Goal: Navigation & Orientation: Understand site structure

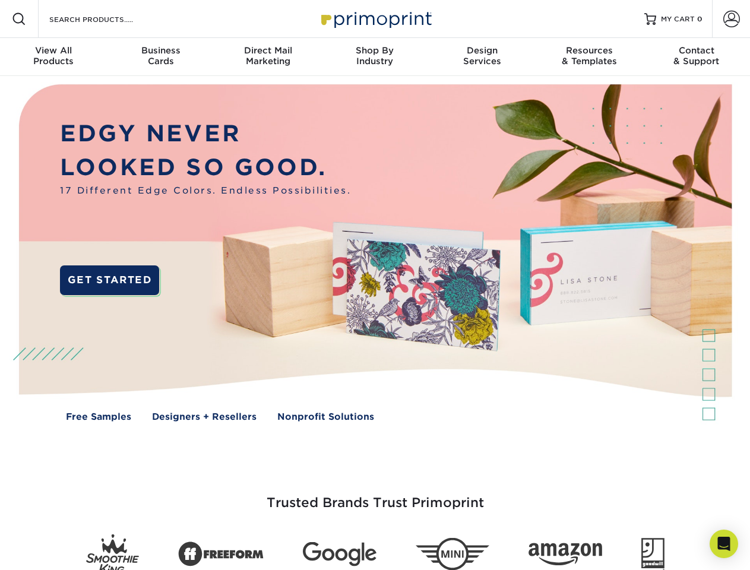
click at [374, 285] on img at bounding box center [375, 261] width 742 height 371
click at [19, 19] on span at bounding box center [19, 19] width 14 height 14
click at [731, 19] on span at bounding box center [731, 19] width 17 height 17
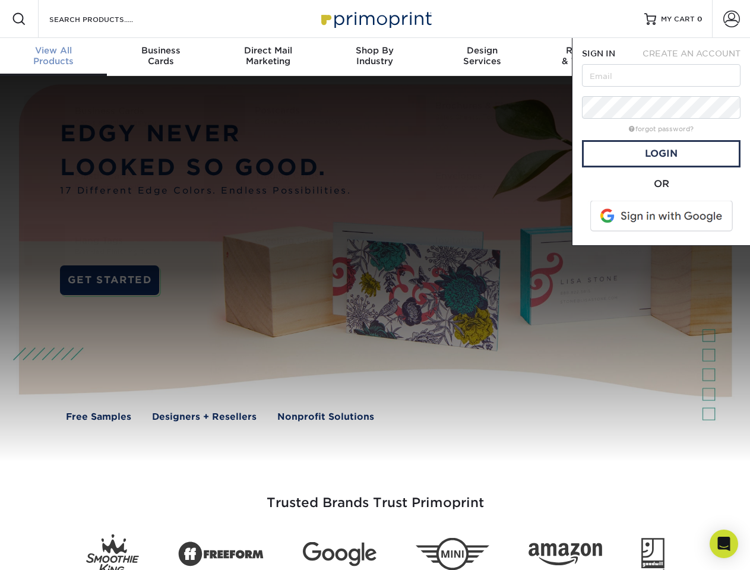
click at [53, 57] on div "View All Products" at bounding box center [53, 55] width 107 height 21
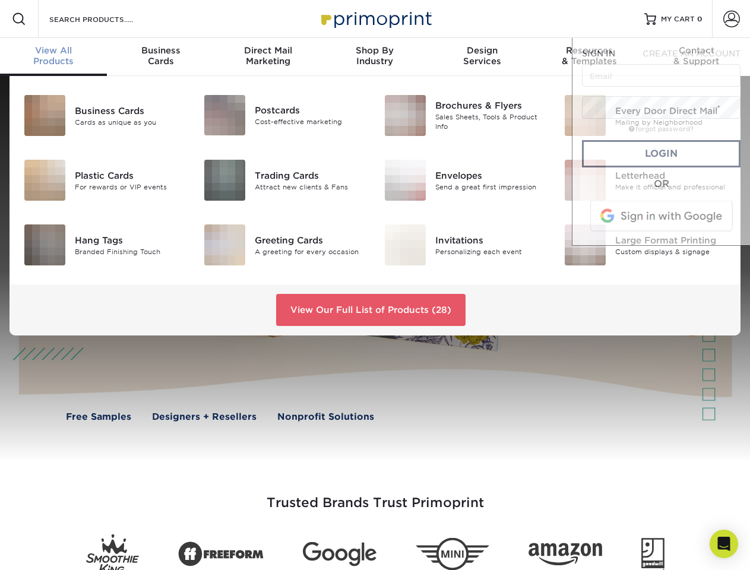
click at [160, 57] on div "Business Cards" at bounding box center [160, 55] width 107 height 21
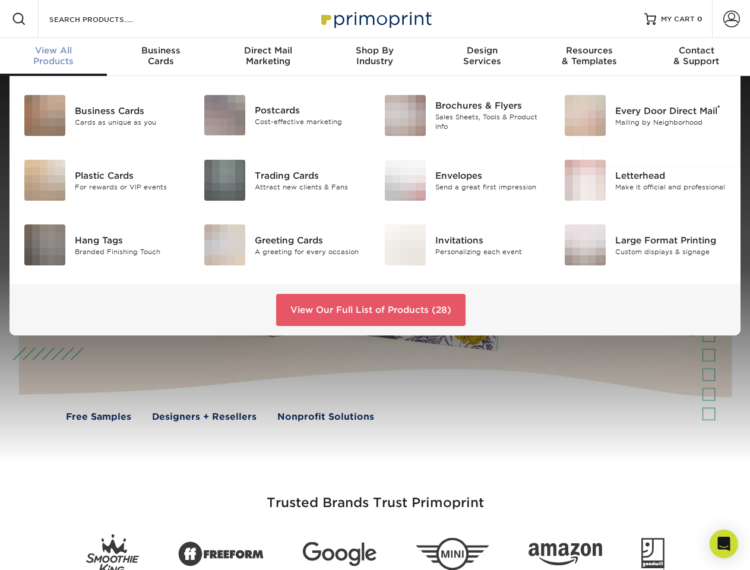
click at [268, 57] on div "Direct Mail Marketing" at bounding box center [267, 55] width 107 height 21
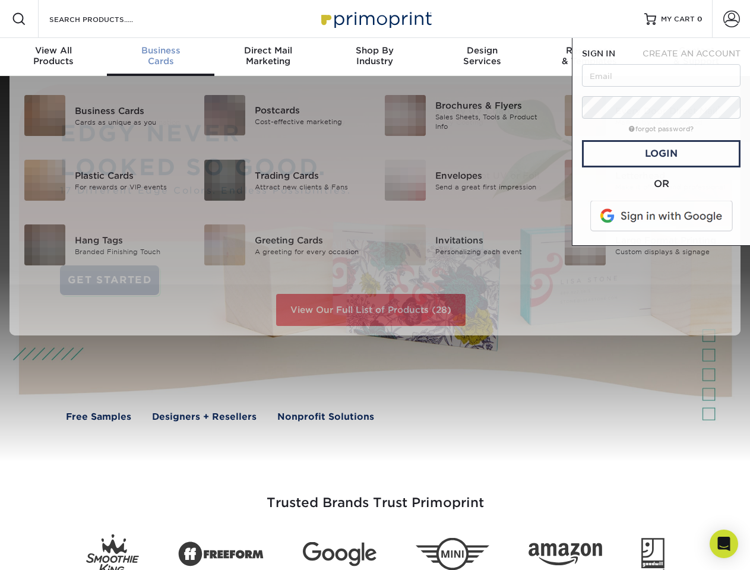
click at [374, 57] on div "Shop By Industry" at bounding box center [374, 55] width 107 height 21
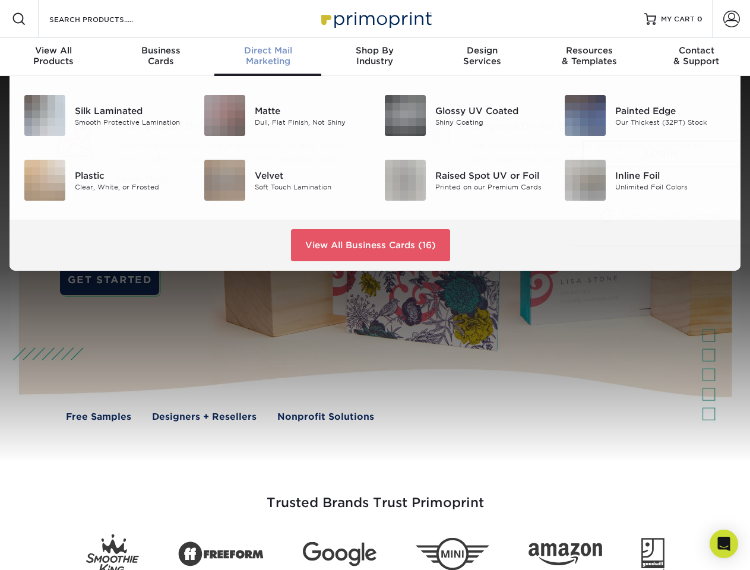
click at [482, 57] on div "Design Services" at bounding box center [481, 55] width 107 height 21
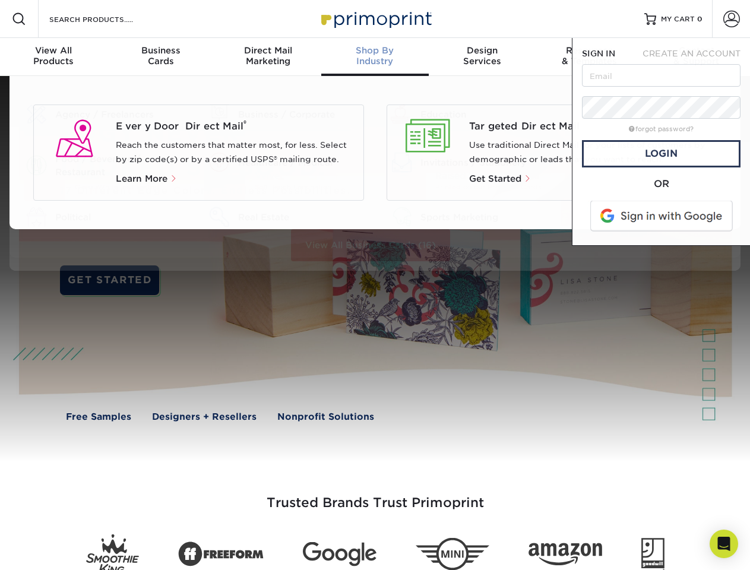
click at [589, 57] on span "SIGN IN" at bounding box center [598, 53] width 33 height 9
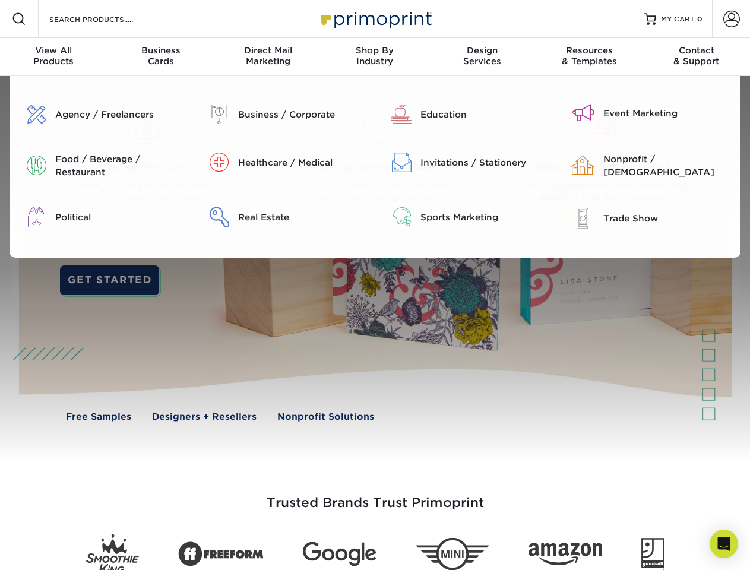
click at [696, 57] on div "Contact & Support" at bounding box center [696, 55] width 107 height 21
